Goal: Navigation & Orientation: Find specific page/section

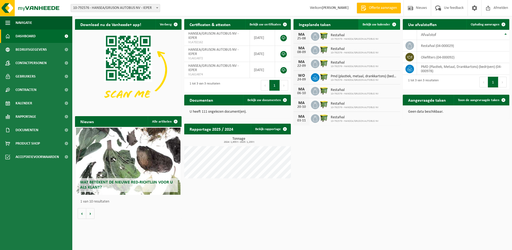
click at [373, 26] on span "Bekijk uw kalender" at bounding box center [377, 24] width 28 height 3
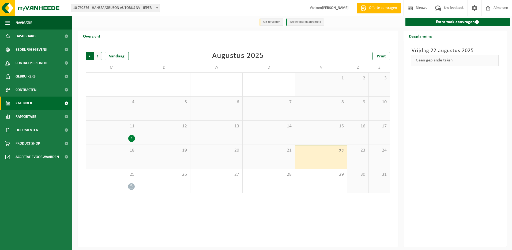
click at [98, 56] on span "Volgende" at bounding box center [98, 56] width 8 height 8
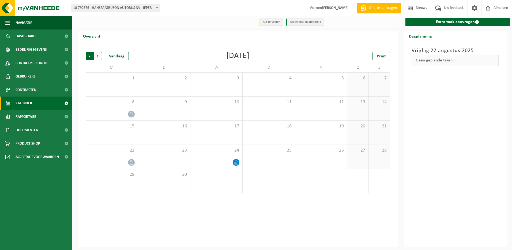
click at [98, 56] on span "Volgende" at bounding box center [98, 56] width 8 height 8
click at [97, 56] on span "Volgende" at bounding box center [98, 56] width 8 height 8
click at [498, 7] on span "Afmelden" at bounding box center [500, 8] width 17 height 16
